Goal: Find specific page/section: Find specific page/section

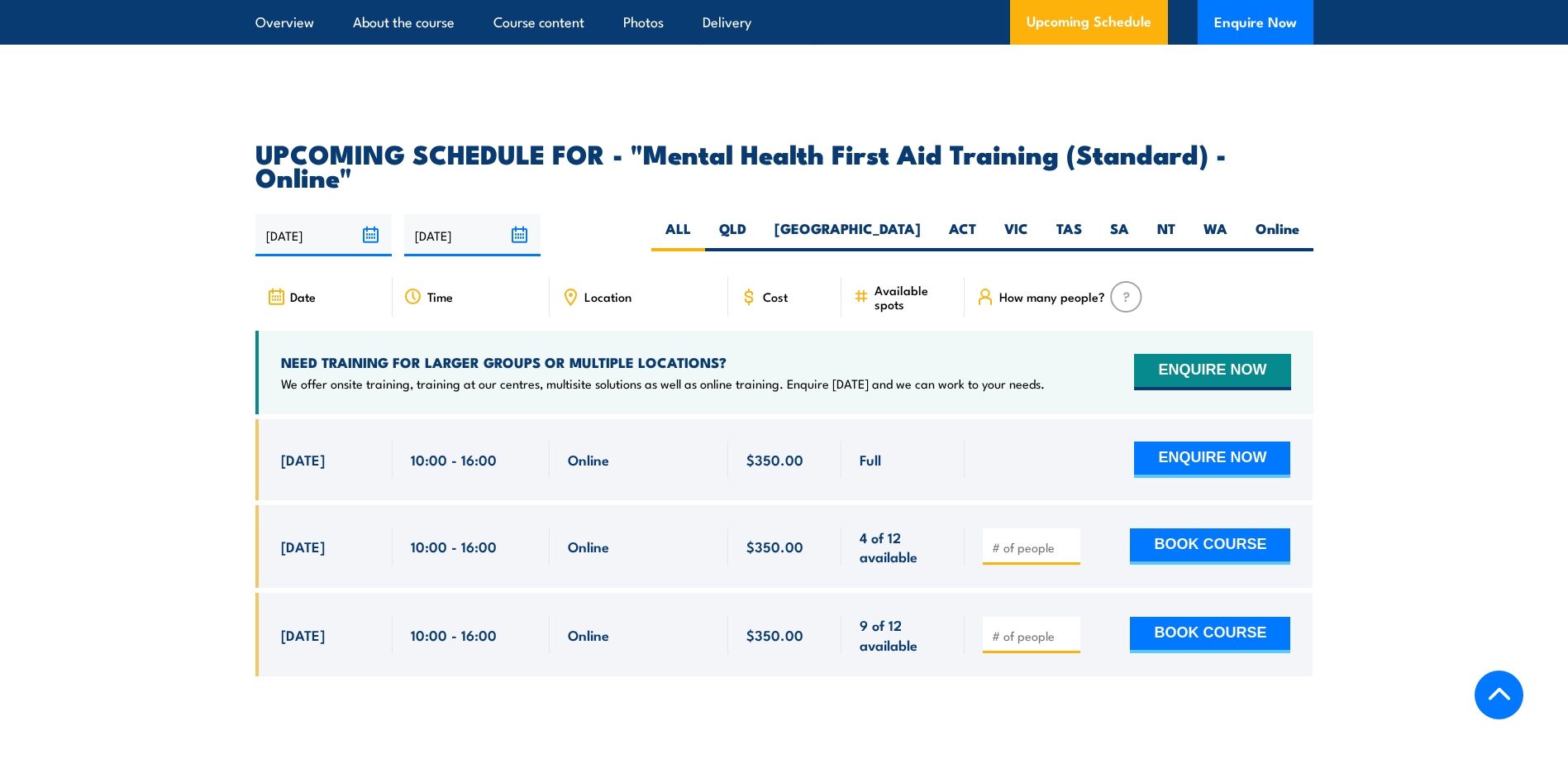
scroll to position [3392, 0]
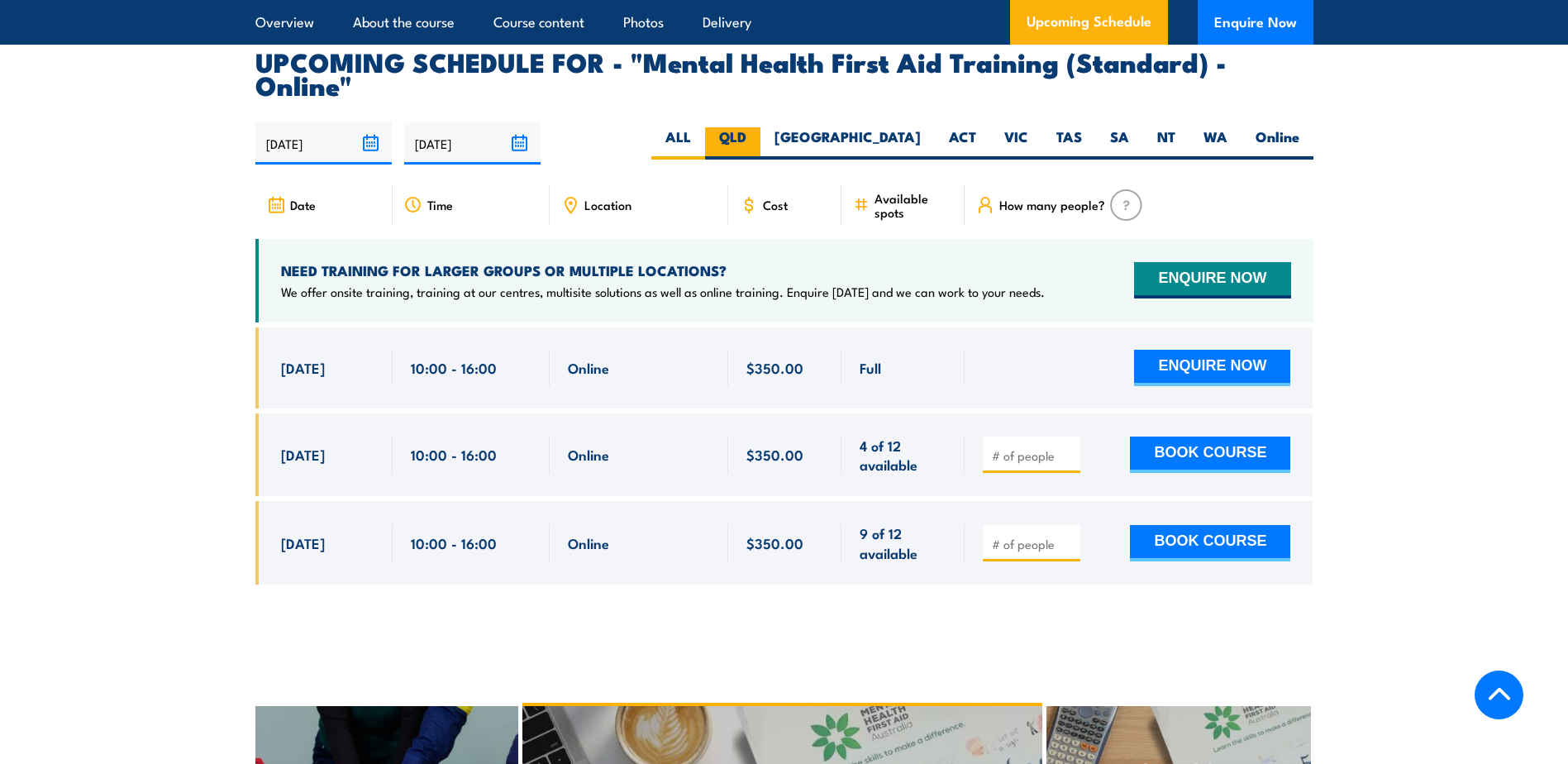
click at [761, 127] on label "QLD" at bounding box center [733, 143] width 56 height 33
click at [757, 127] on input "QLD" at bounding box center [752, 133] width 11 height 11
radio input "true"
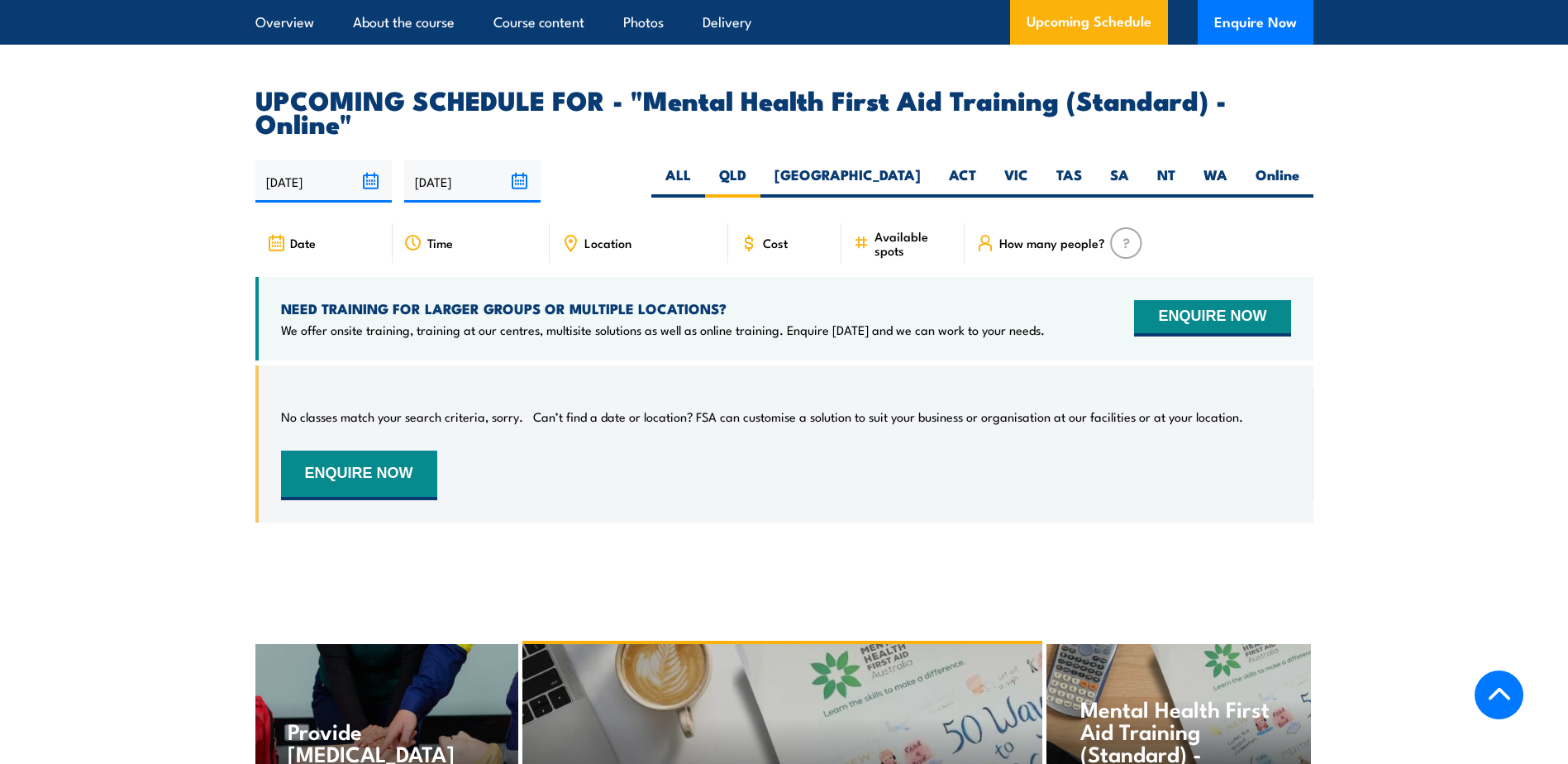
scroll to position [3313, 0]
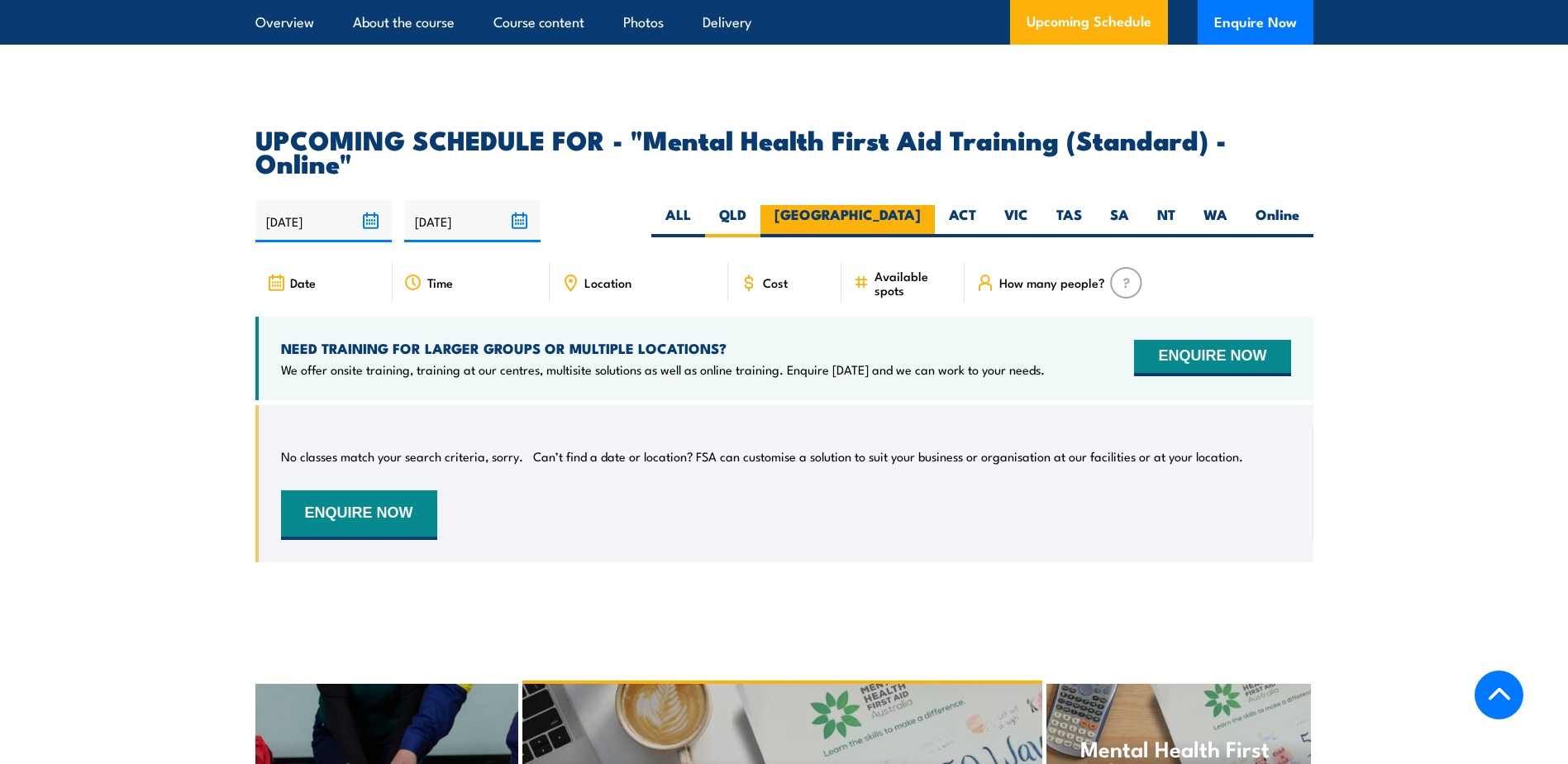
click at [923, 205] on label "[GEOGRAPHIC_DATA]" at bounding box center [848, 221] width 175 height 33
click at [923, 205] on input "[GEOGRAPHIC_DATA]" at bounding box center [926, 211] width 11 height 11
radio input "true"
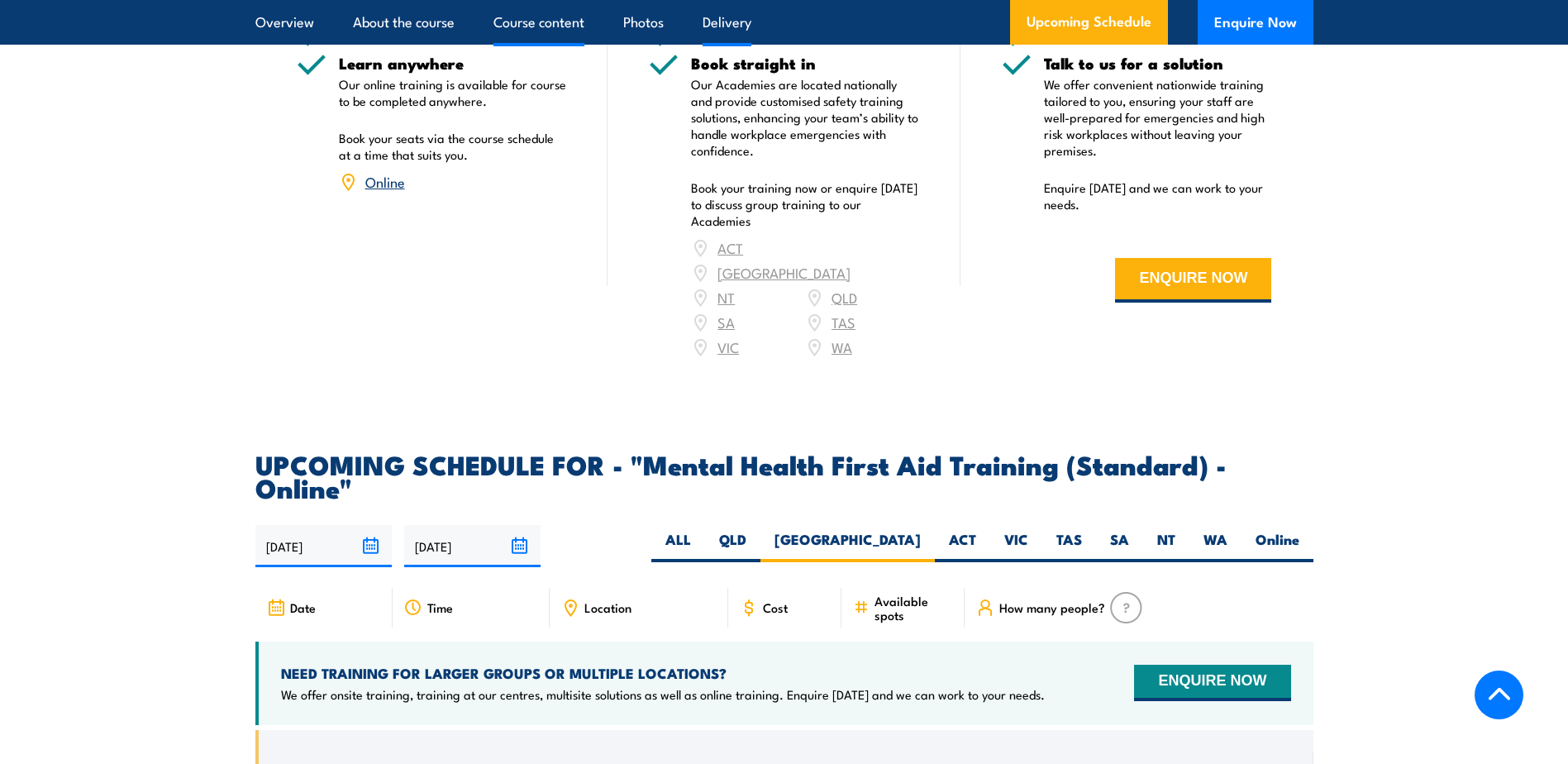
scroll to position [2983, 0]
